Goal: Task Accomplishment & Management: Use online tool/utility

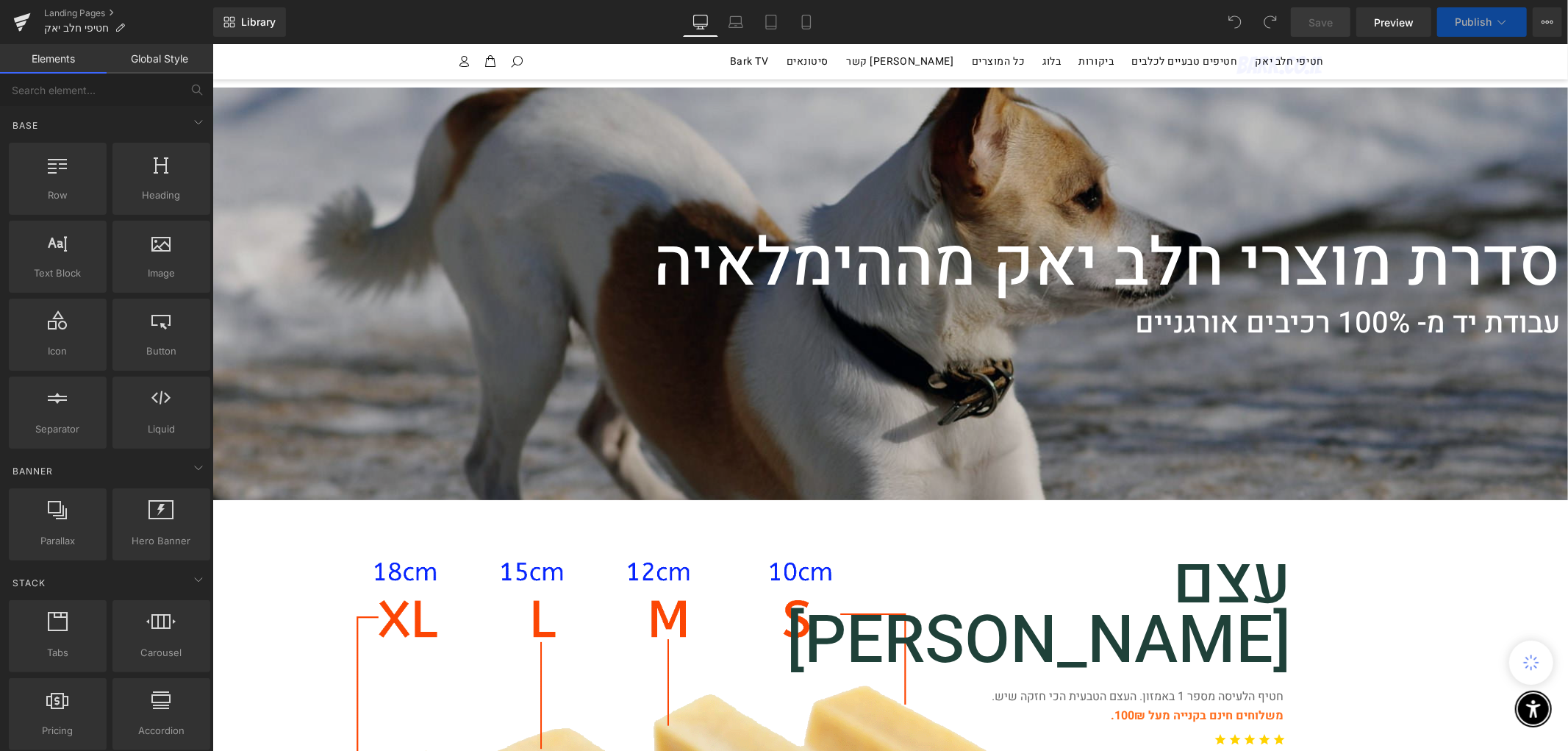
scroll to position [164, 0]
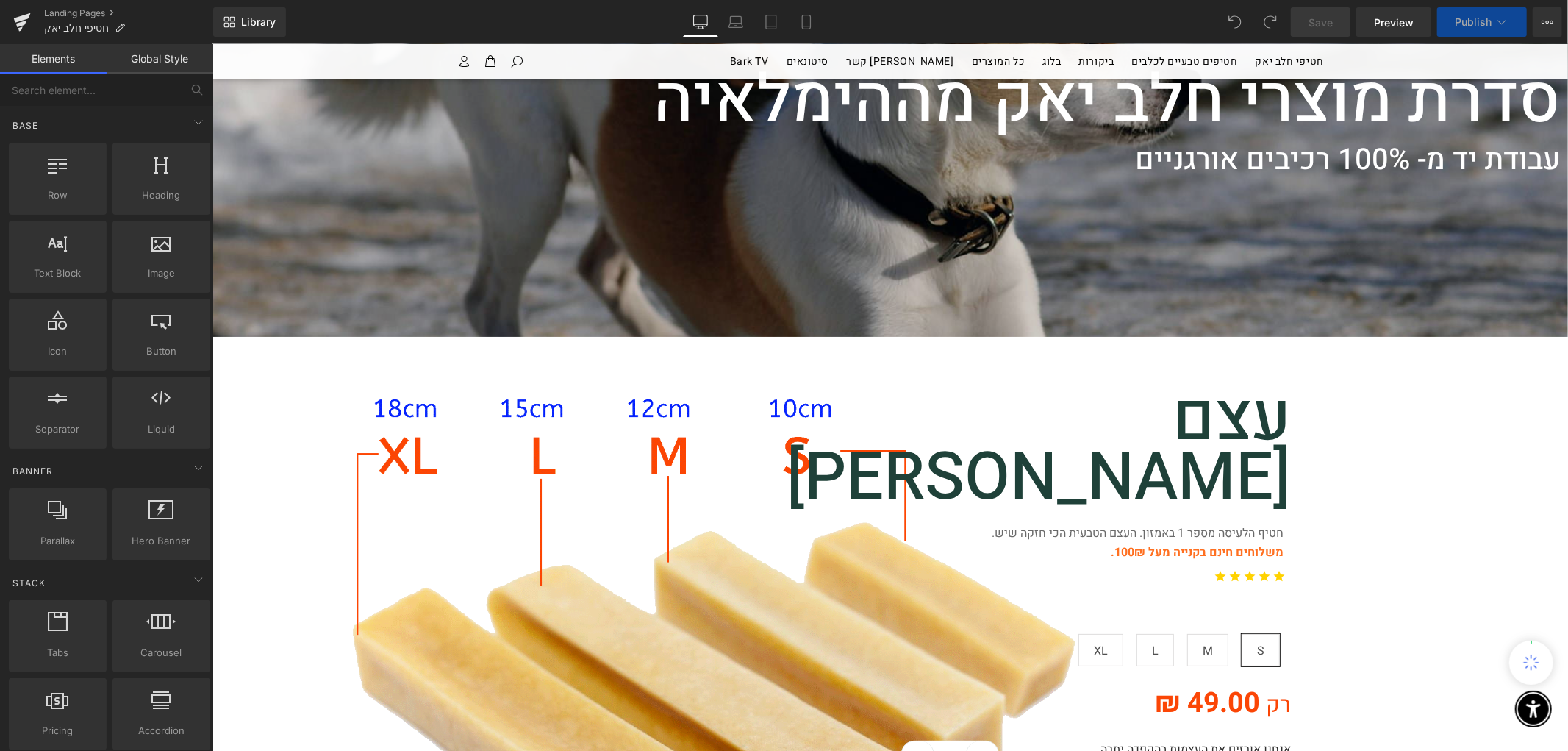
click at [1162, 543] on font "משלוחים חינם בקנייה מעל 100₪." at bounding box center [1196, 552] width 173 height 18
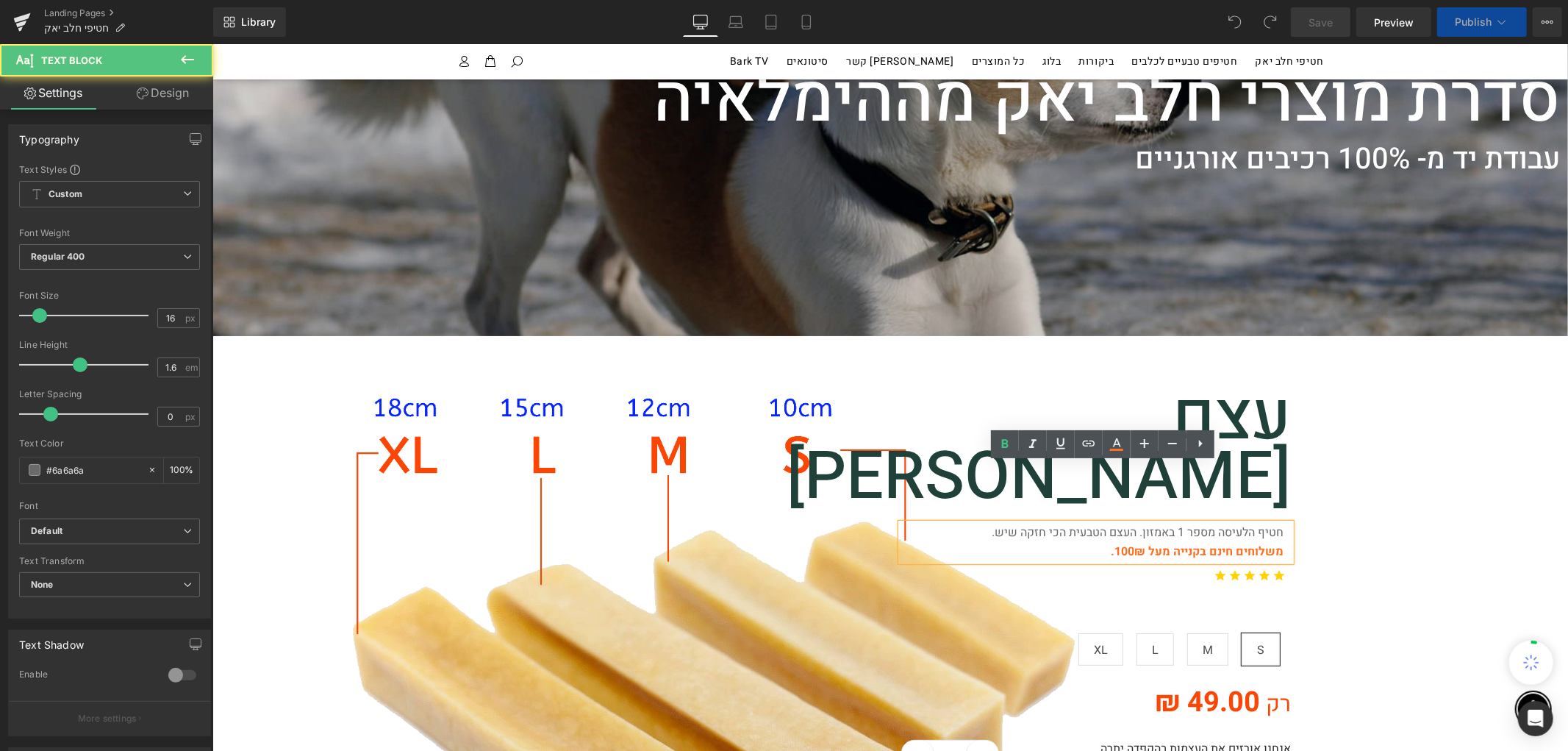
scroll to position [0, 0]
click at [1122, 542] on font "משלוחים חינם בקנייה מעל 100₪." at bounding box center [1196, 551] width 173 height 18
click at [1127, 542] on font "משלוחים חינם בקנייה מעל 100₪." at bounding box center [1196, 551] width 173 height 18
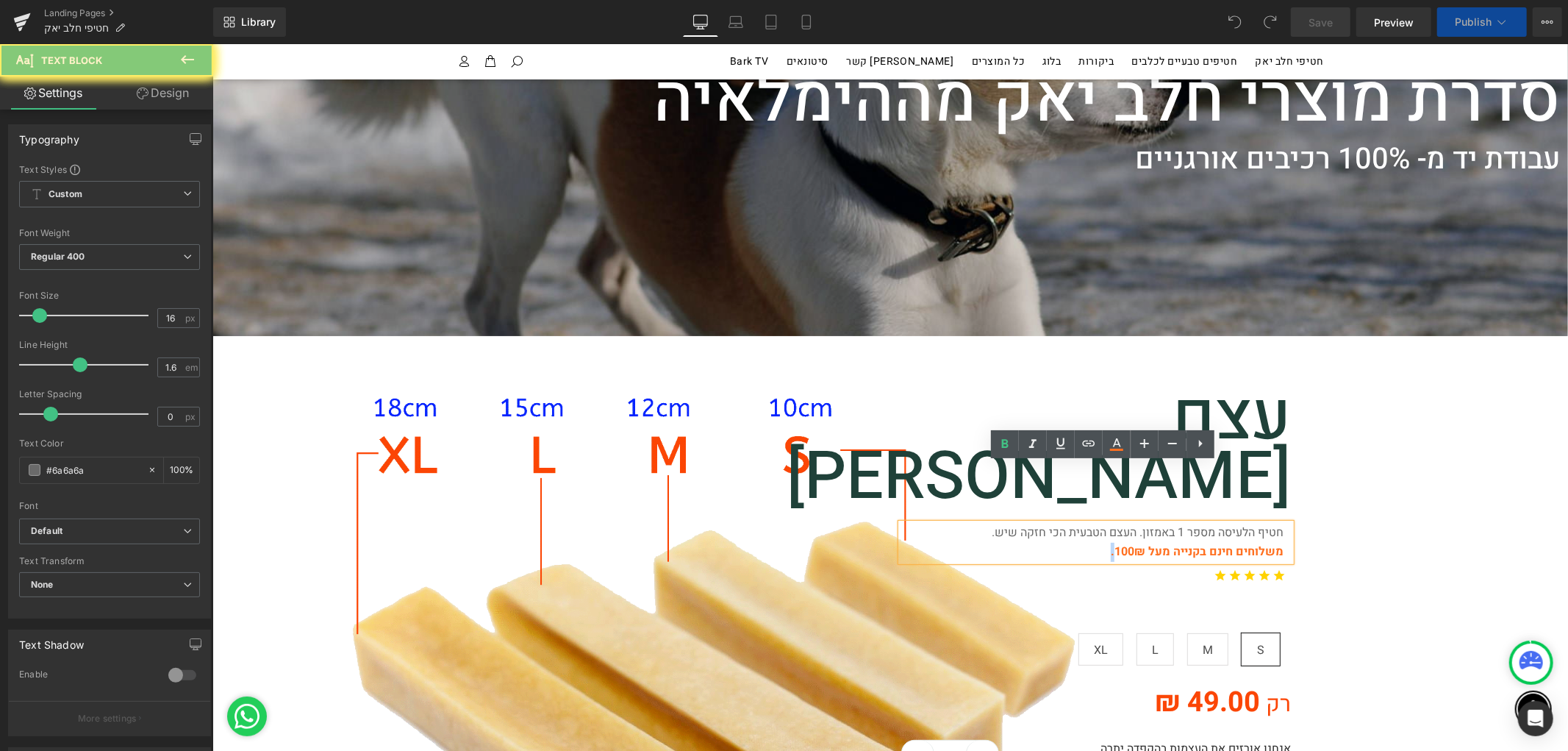
click at [1127, 542] on font "משלוחים חינם בקנייה מעל 100₪." at bounding box center [1196, 551] width 173 height 18
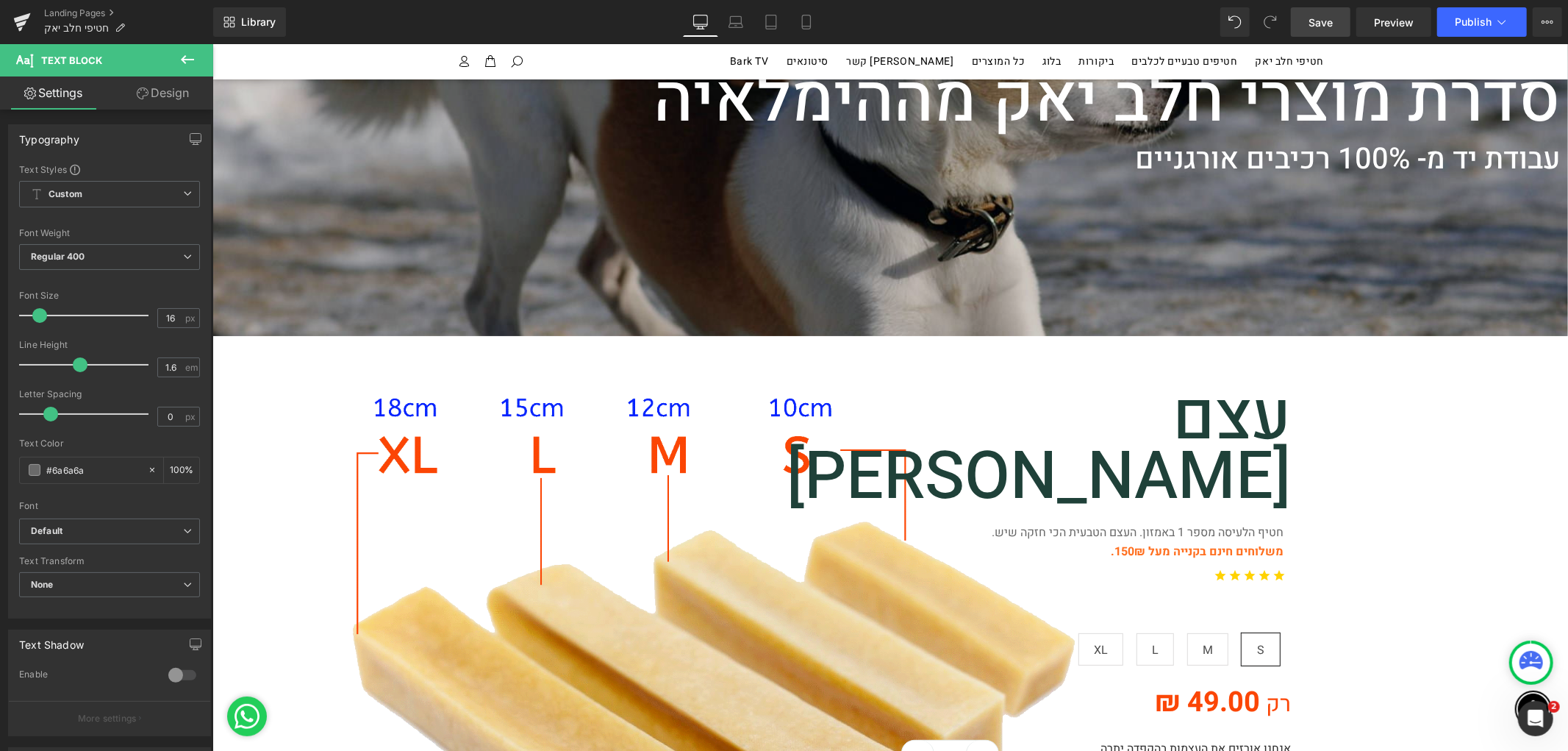
drag, startPoint x: 1336, startPoint y: 24, endPoint x: 617, endPoint y: 488, distance: 855.7
click at [1336, 24] on link "Save" at bounding box center [1320, 22] width 60 height 30
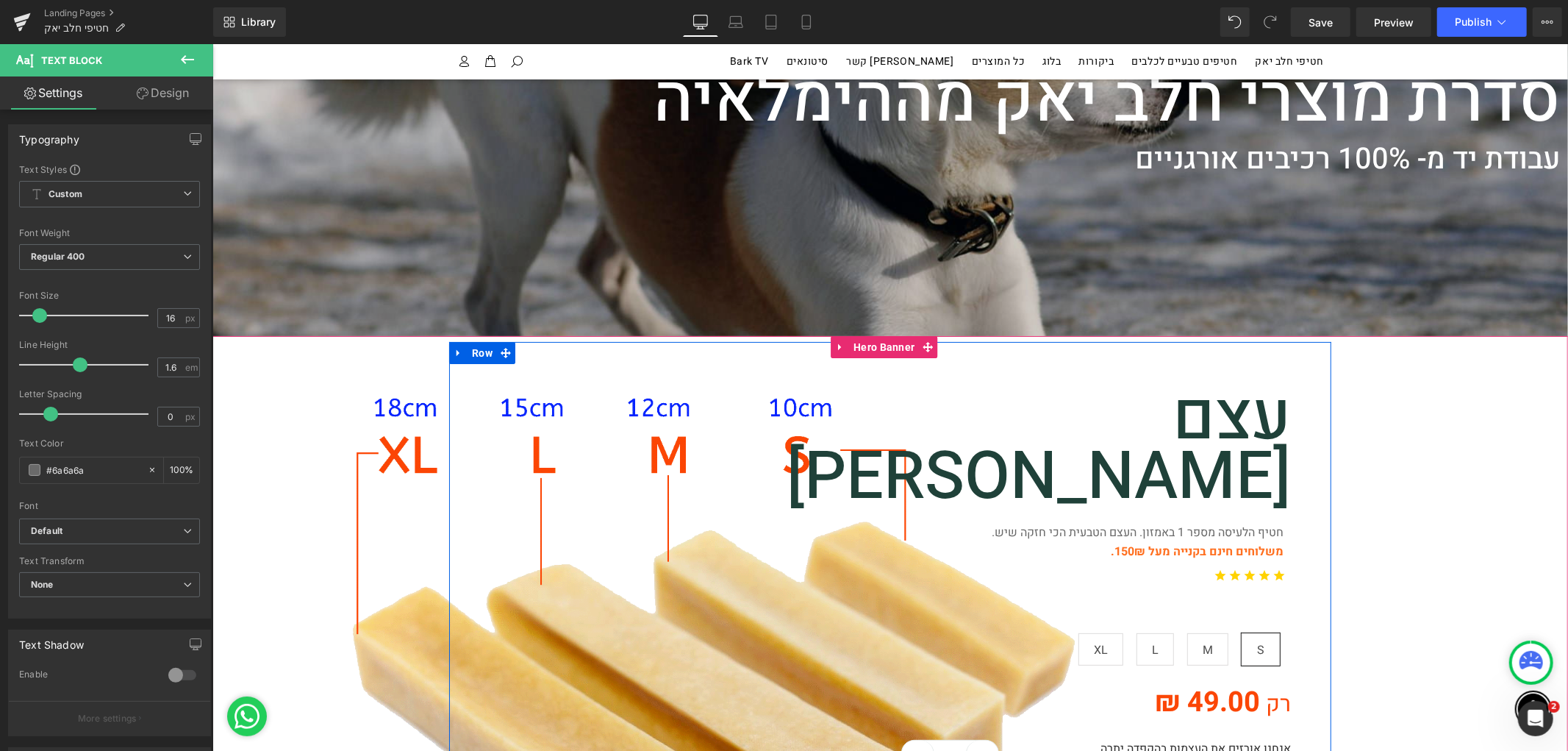
click at [1330, 489] on div at bounding box center [1329, 669] width 4 height 655
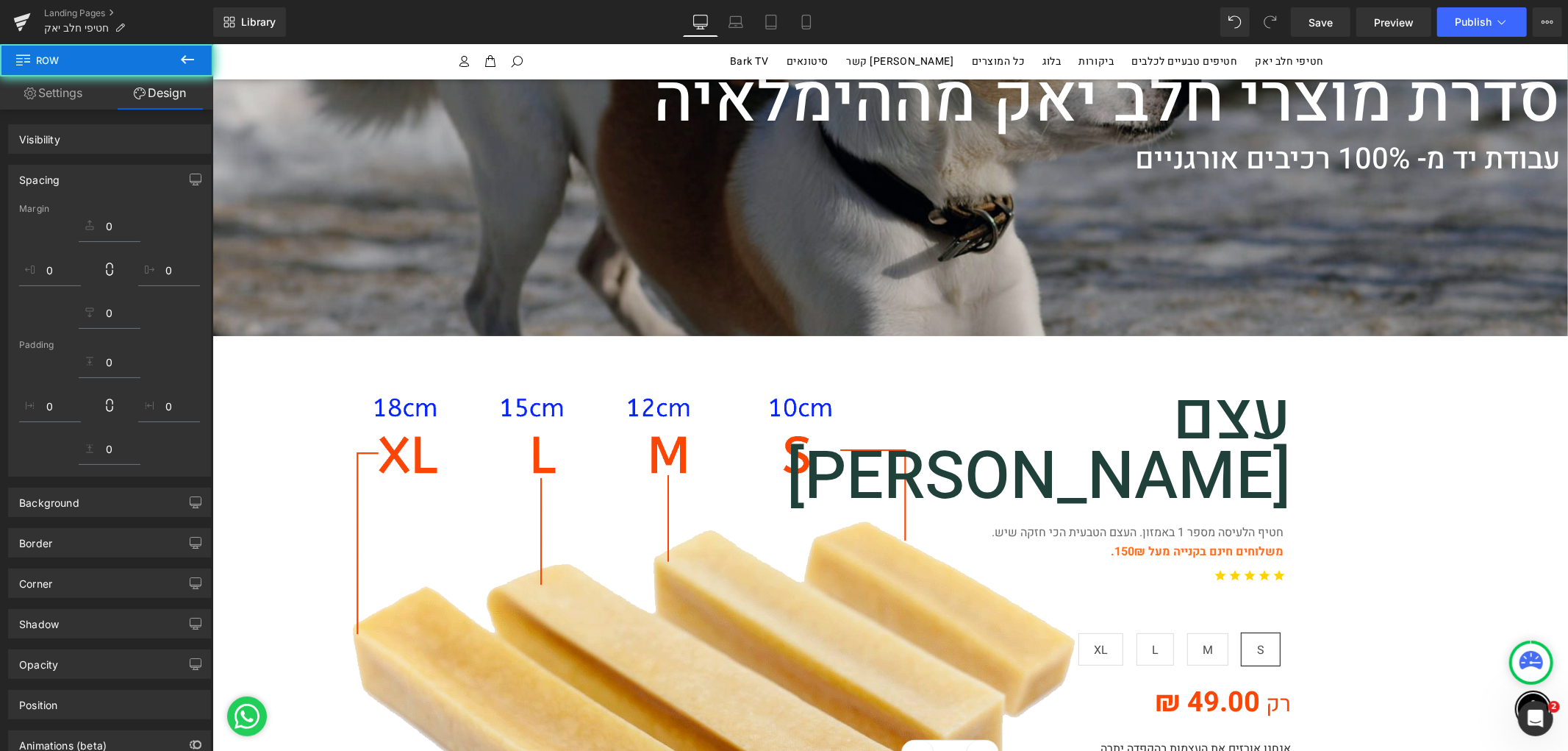
click at [1486, 11] on button "Publish" at bounding box center [1482, 22] width 89 height 30
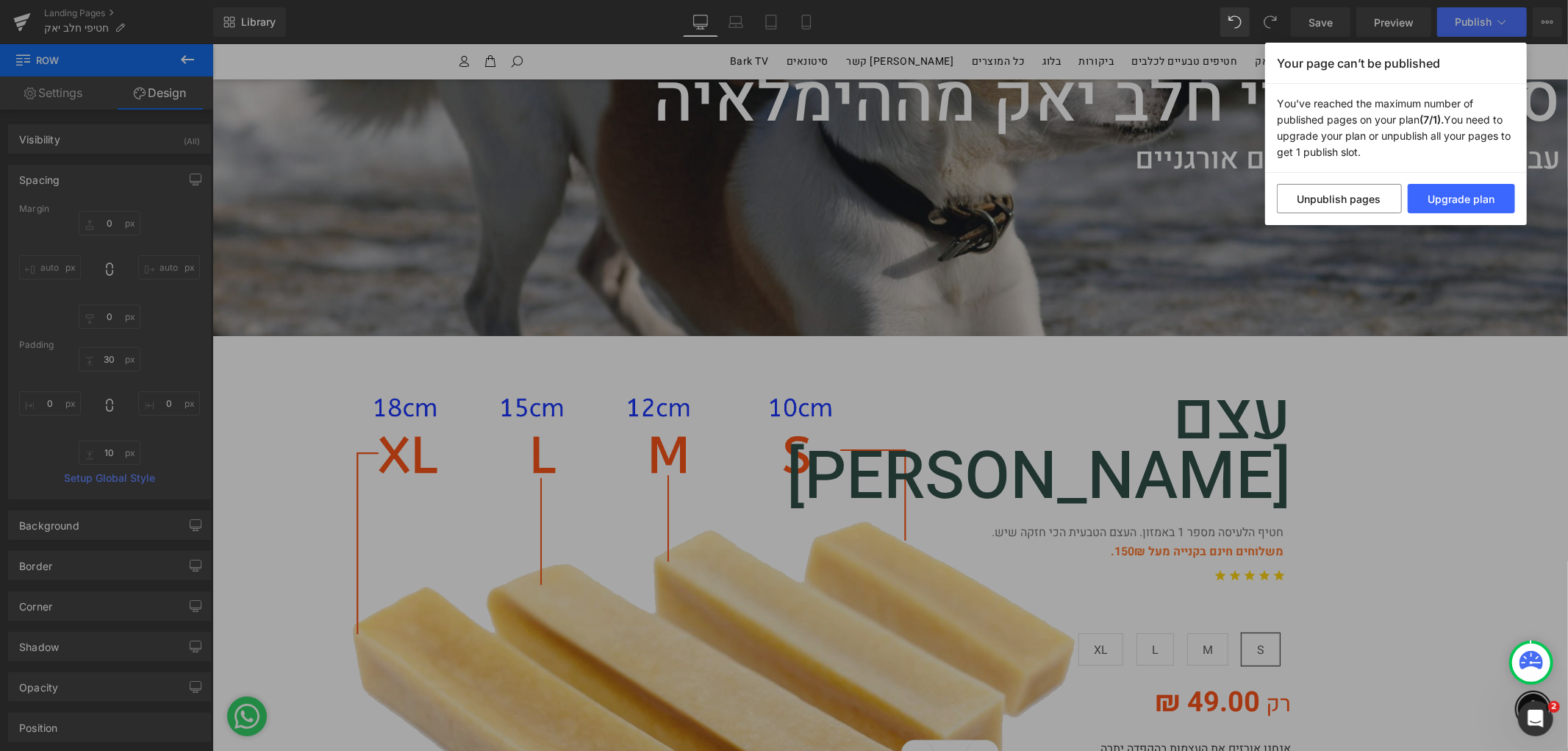
drag, startPoint x: 1426, startPoint y: 459, endPoint x: 827, endPoint y: 272, distance: 627.5
click at [1426, 459] on div "Your page can’t be published You've reached the maximum number of published pag…" at bounding box center [784, 375] width 1568 height 751
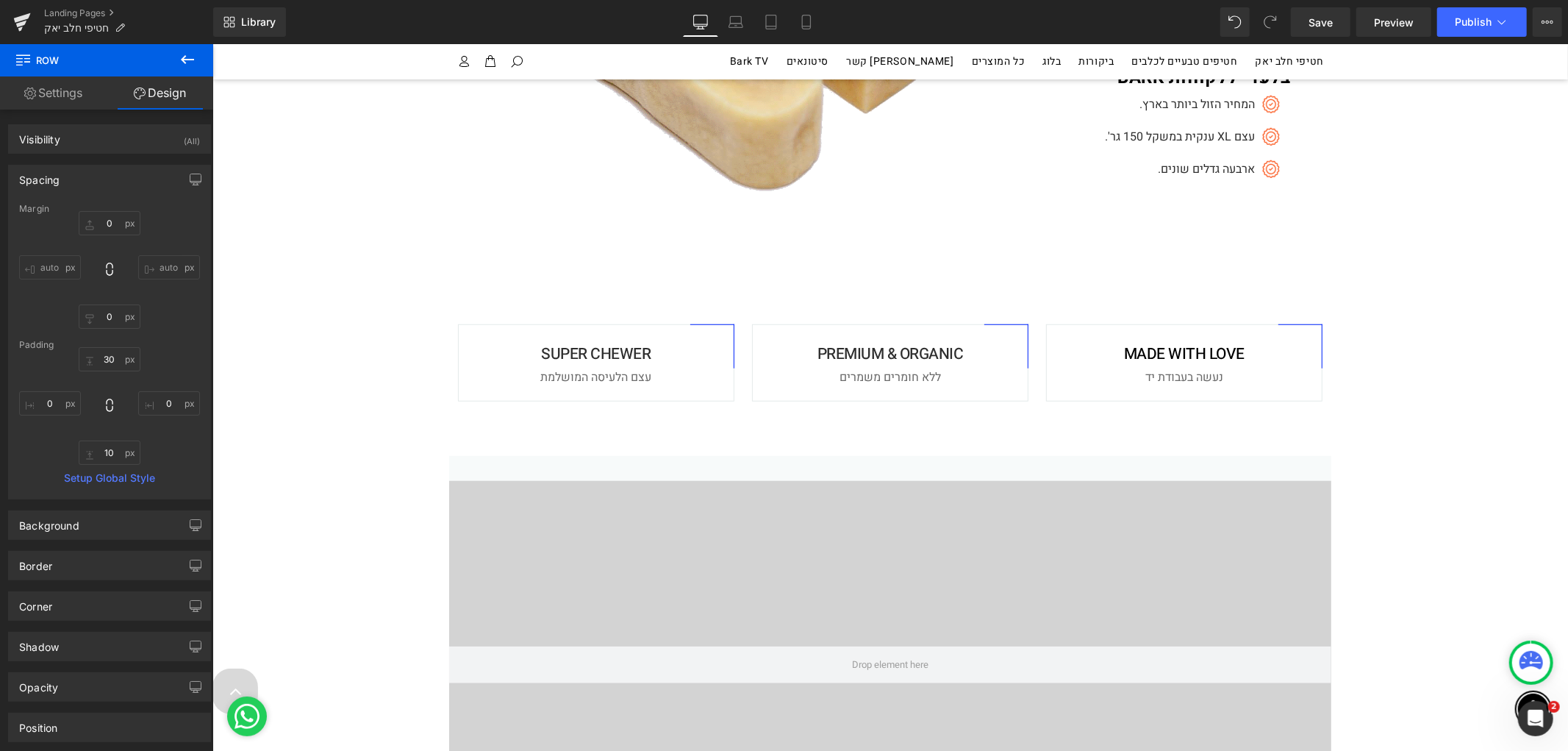
scroll to position [981, 0]
